Goal: Navigation & Orientation: Go to known website

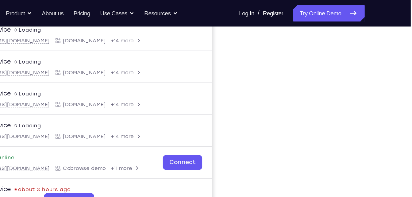
scroll to position [101, 0]
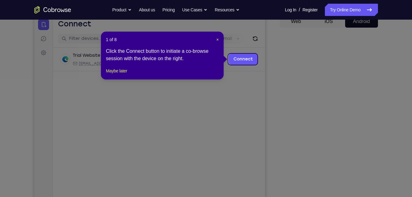
scroll to position [64, 0]
click at [216, 39] on span "×" at bounding box center [217, 39] width 2 height 5
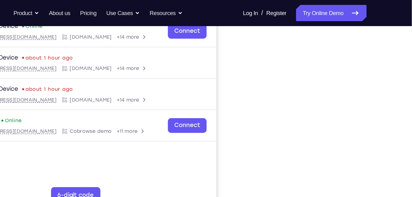
scroll to position [123, 0]
